Goal: Task Accomplishment & Management: Manage account settings

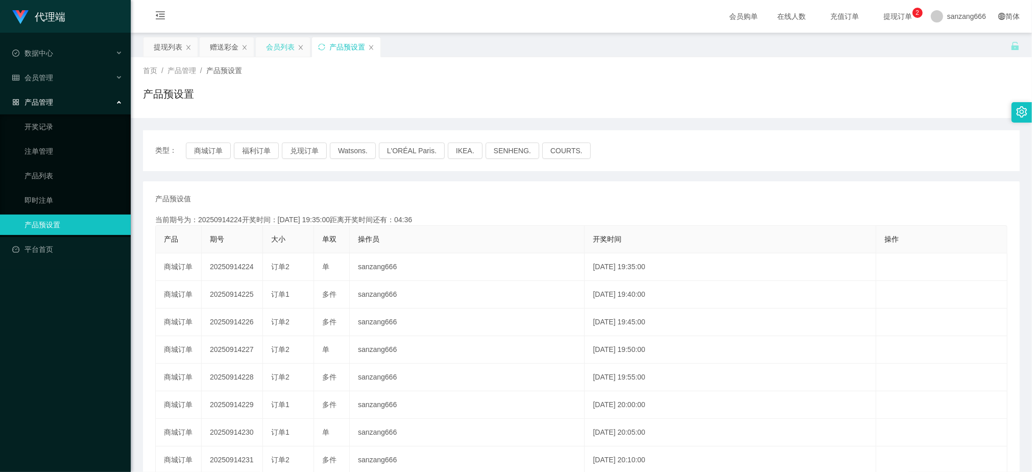
click at [286, 42] on div "会员列表" at bounding box center [280, 46] width 29 height 19
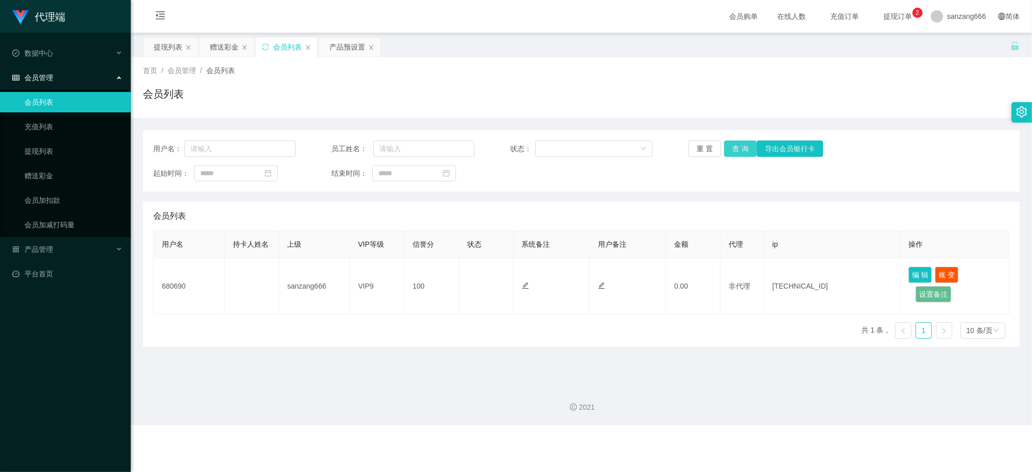
click at [740, 149] on button "查 询" at bounding box center [740, 148] width 33 height 16
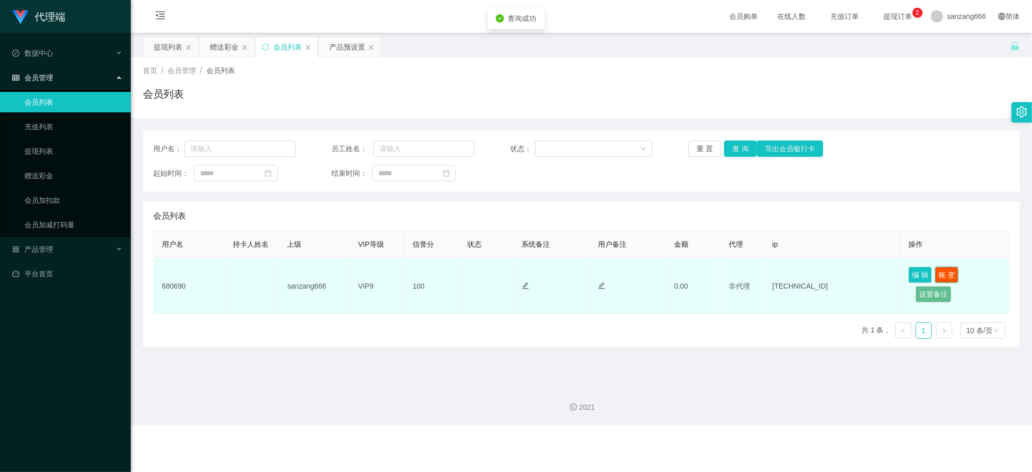
click at [940, 274] on button "账 变" at bounding box center [946, 274] width 23 height 16
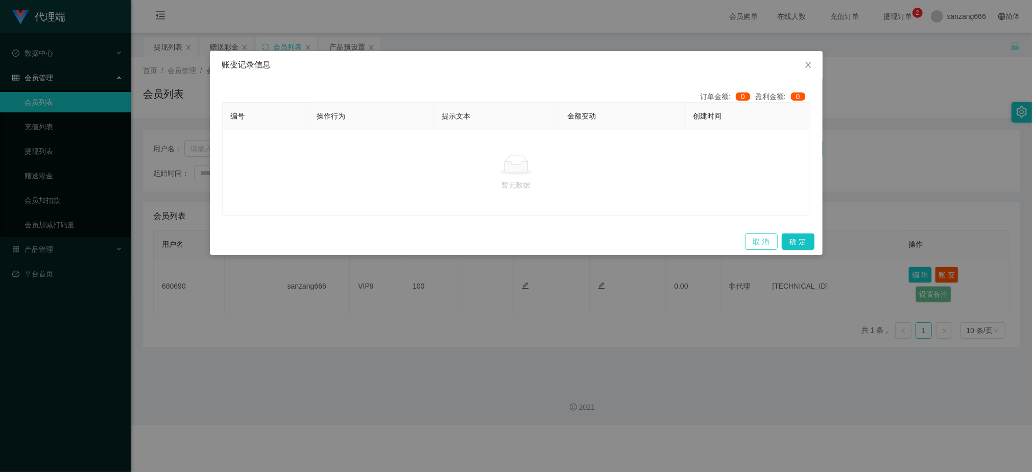
click at [758, 241] on button "取 消" at bounding box center [761, 241] width 33 height 16
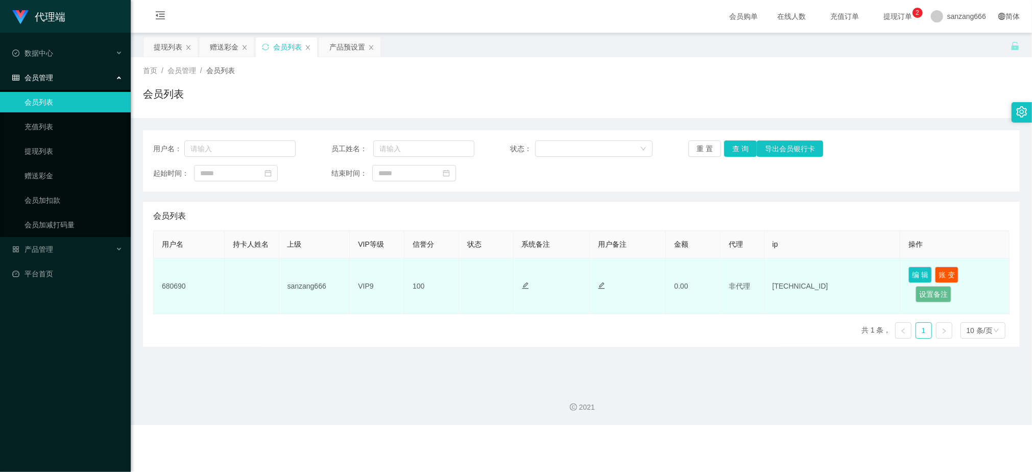
click at [252, 296] on td at bounding box center [252, 286] width 55 height 56
click at [178, 283] on td "680690" at bounding box center [189, 286] width 71 height 56
click at [917, 274] on button "编 辑" at bounding box center [919, 274] width 23 height 16
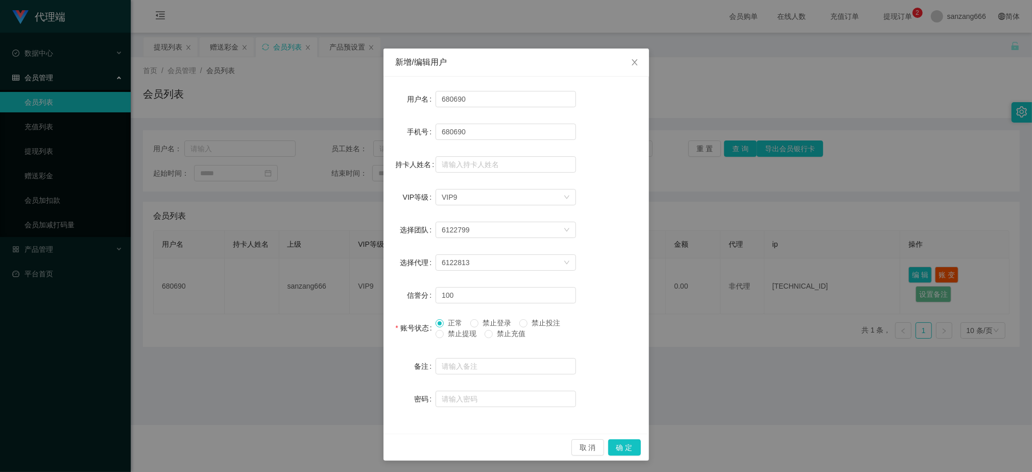
scroll to position [3, 0]
click at [474, 322] on span at bounding box center [474, 323] width 8 height 8
click at [527, 318] on span "禁止投注" at bounding box center [545, 322] width 37 height 8
click at [444, 331] on span "禁止提现" at bounding box center [462, 333] width 37 height 8
click at [621, 446] on button "确 定" at bounding box center [624, 447] width 33 height 16
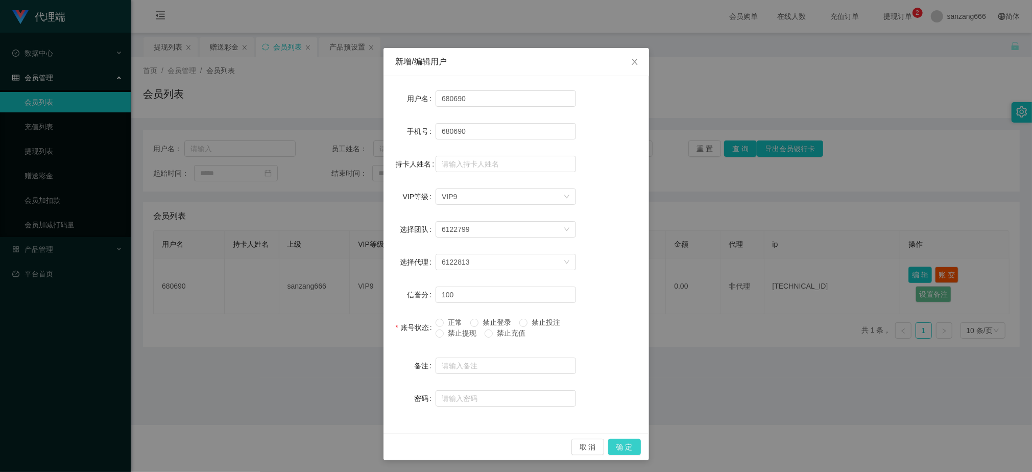
scroll to position [0, 0]
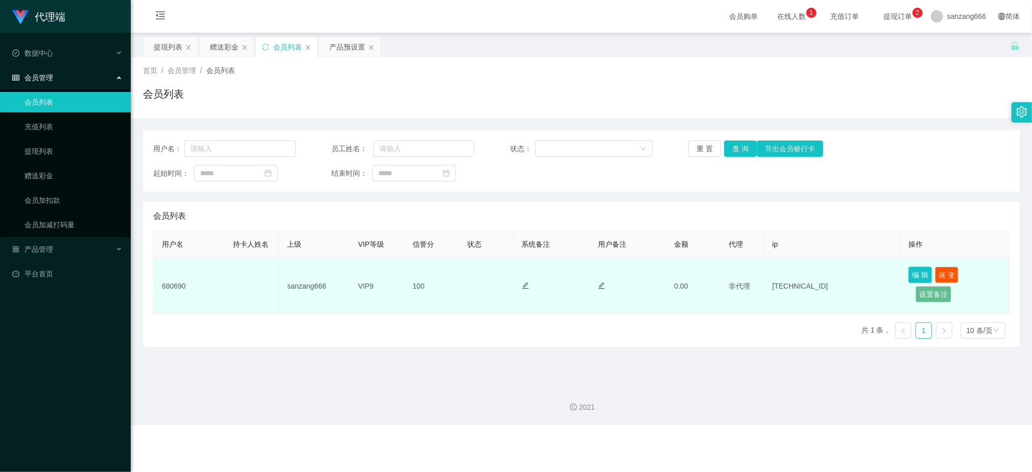
click at [923, 273] on button "编 辑" at bounding box center [919, 274] width 23 height 16
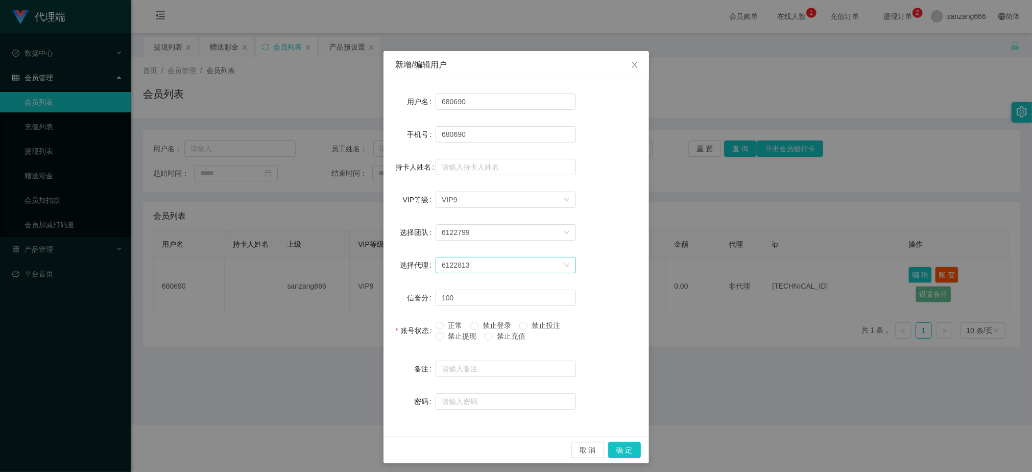
scroll to position [3, 0]
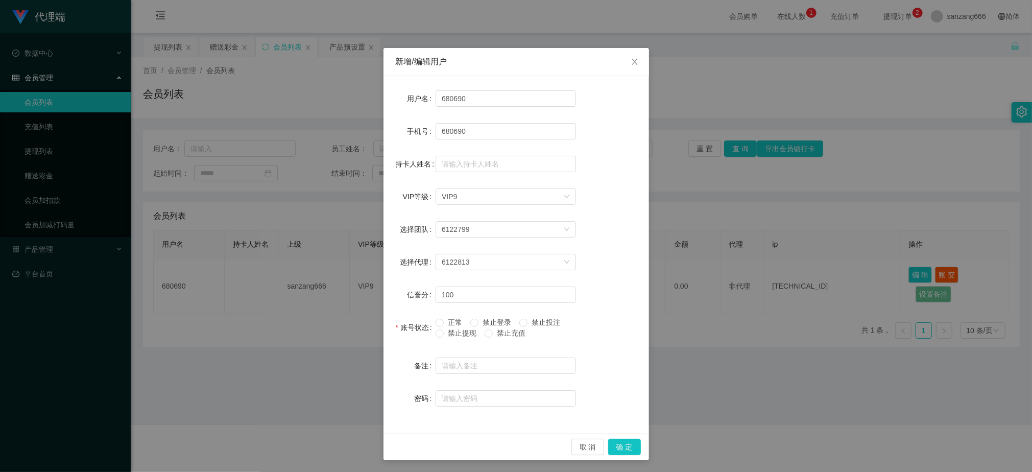
click at [444, 333] on span "禁止提现" at bounding box center [462, 333] width 37 height 8
click at [609, 446] on button "确 定" at bounding box center [624, 447] width 33 height 16
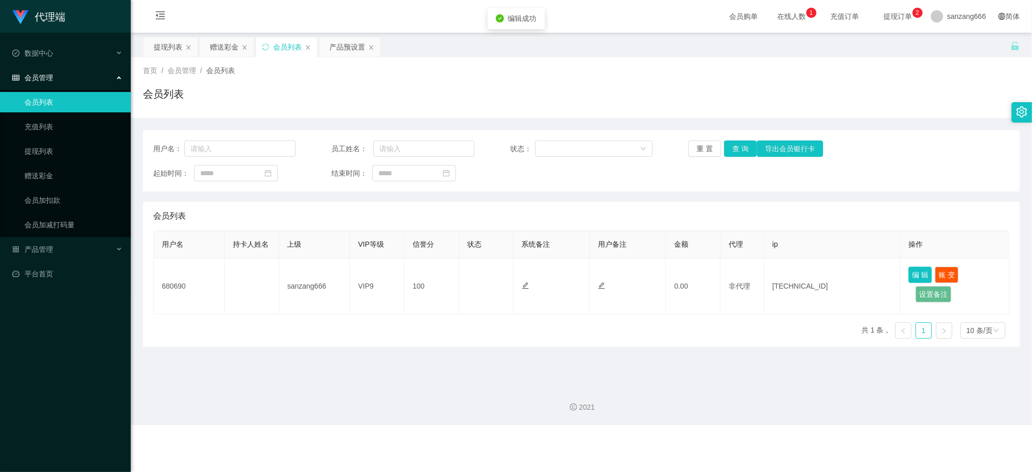
scroll to position [0, 0]
click at [223, 45] on div "赠送彩金" at bounding box center [224, 46] width 29 height 19
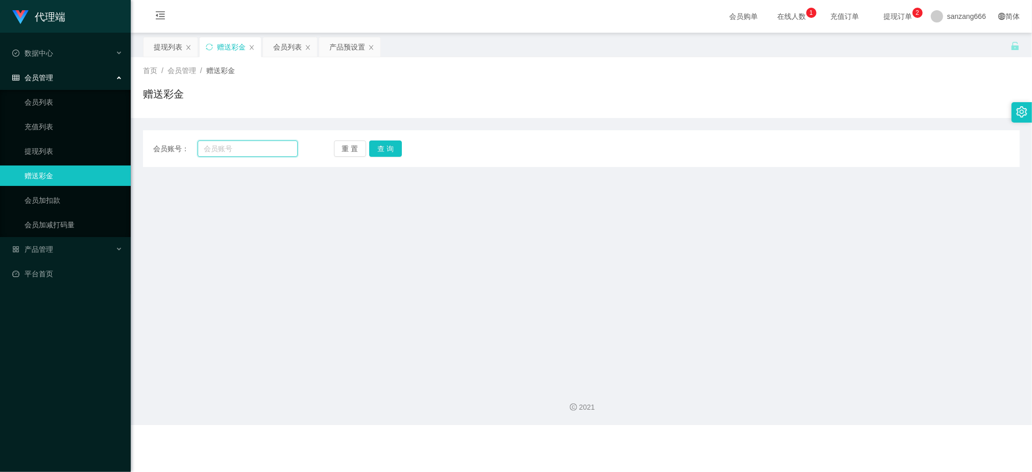
click at [221, 154] on input "text" at bounding box center [248, 148] width 100 height 16
type input "680690"
click at [378, 149] on button "查 询" at bounding box center [385, 148] width 33 height 16
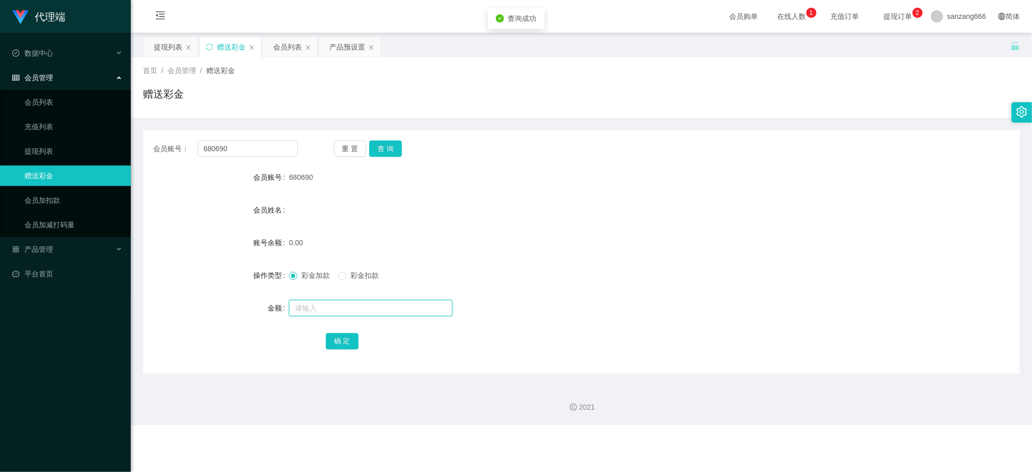
click at [319, 308] on input "text" at bounding box center [370, 308] width 163 height 16
type input "500"
click at [342, 336] on button "确 定" at bounding box center [342, 341] width 33 height 16
click at [286, 47] on div "会员列表" at bounding box center [287, 46] width 29 height 19
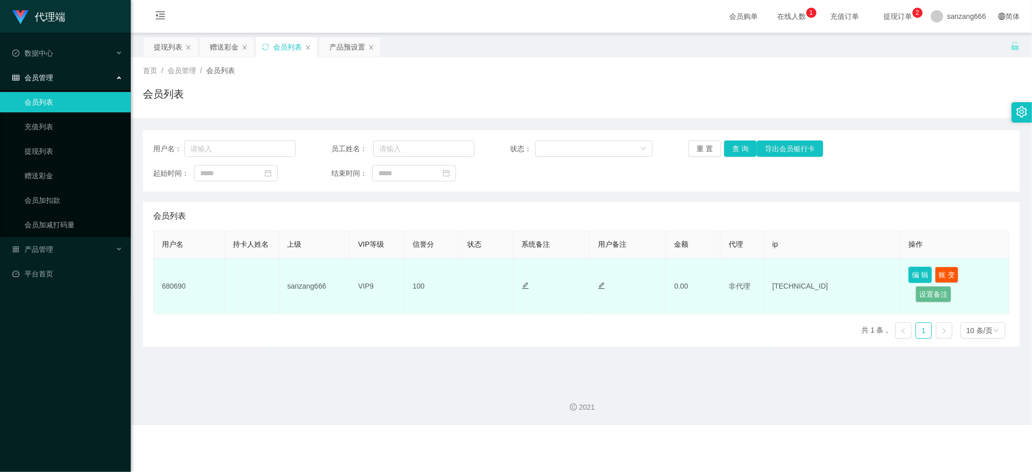
click at [915, 273] on button "编 辑" at bounding box center [919, 274] width 23 height 16
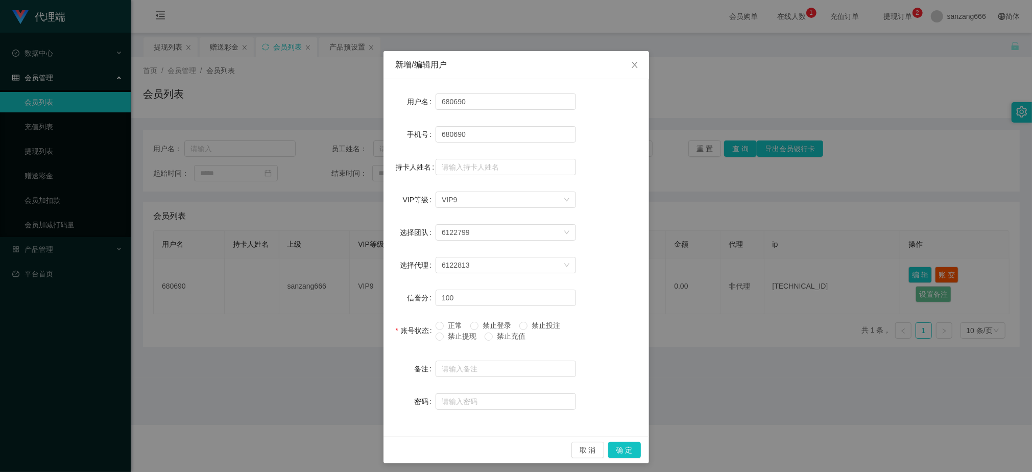
click at [454, 335] on span "禁止提现" at bounding box center [462, 336] width 37 height 8
click at [617, 454] on button "确 定" at bounding box center [624, 450] width 33 height 16
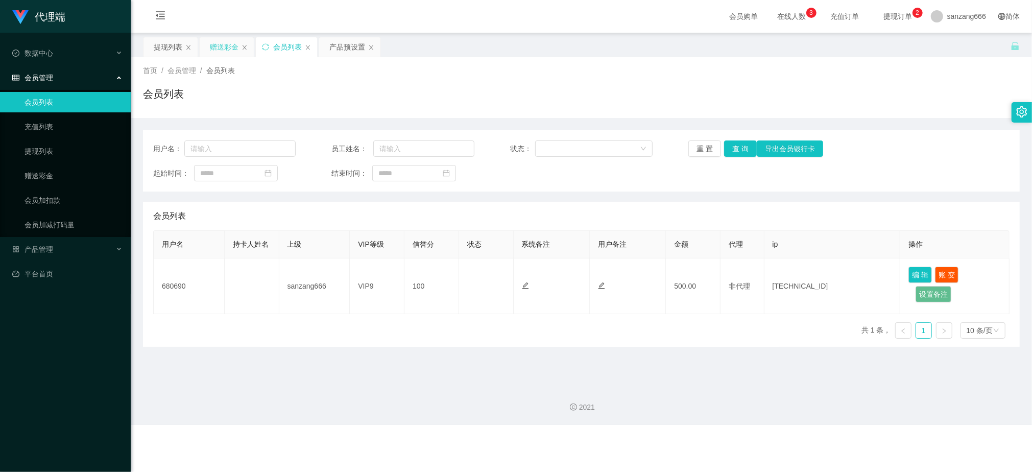
click at [227, 42] on div "赠送彩金" at bounding box center [224, 46] width 29 height 19
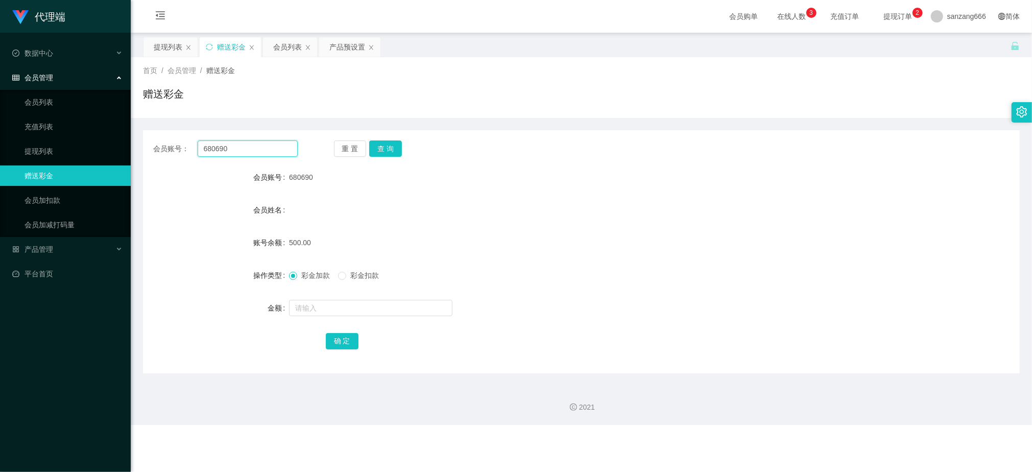
click at [243, 151] on input "680690" at bounding box center [248, 148] width 100 height 16
paste input "tb9160686421"
type input "tb9160686421"
click at [383, 145] on button "查 询" at bounding box center [385, 148] width 33 height 16
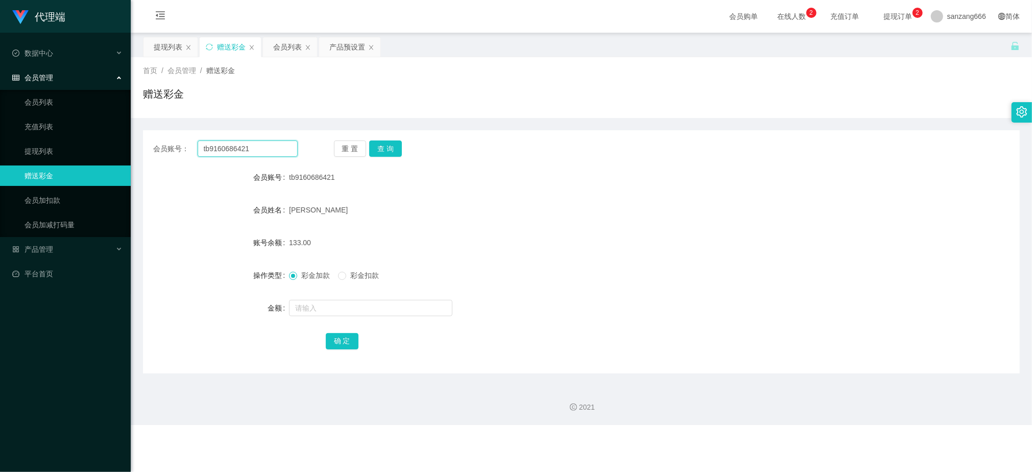
click at [243, 148] on input "tb9160686421" at bounding box center [248, 148] width 100 height 16
click at [287, 50] on div "会员列表" at bounding box center [287, 46] width 29 height 19
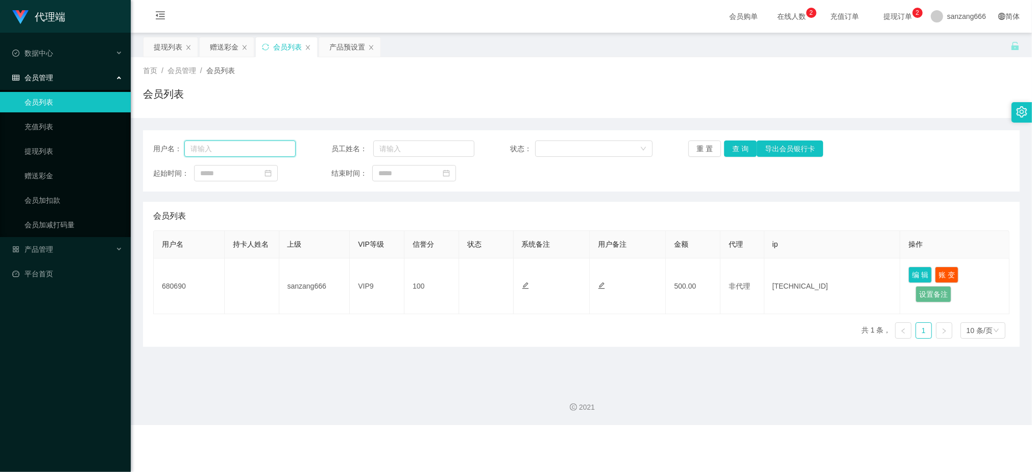
click at [222, 150] on input "text" at bounding box center [240, 148] width 112 height 16
paste input "tb9160686421"
type input "tb9160686421"
click at [738, 151] on button "查 询" at bounding box center [740, 148] width 33 height 16
